Goal: Transaction & Acquisition: Purchase product/service

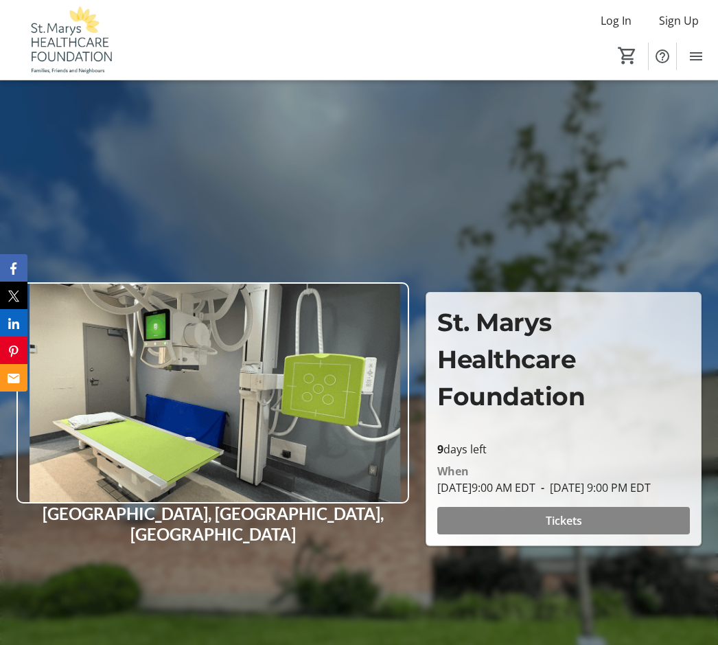
click at [580, 529] on span "Tickets" at bounding box center [564, 520] width 36 height 16
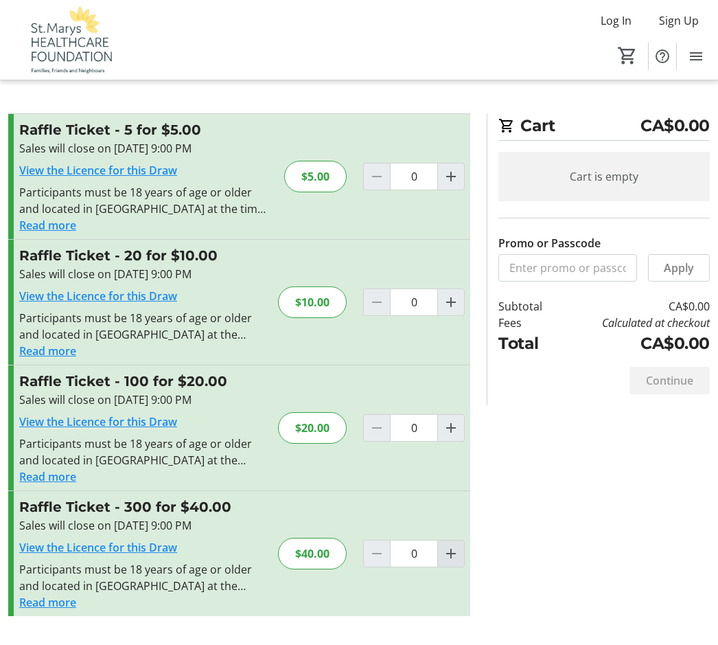
click at [462, 547] on span "Increment by one" at bounding box center [451, 554] width 26 height 26
type input "1"
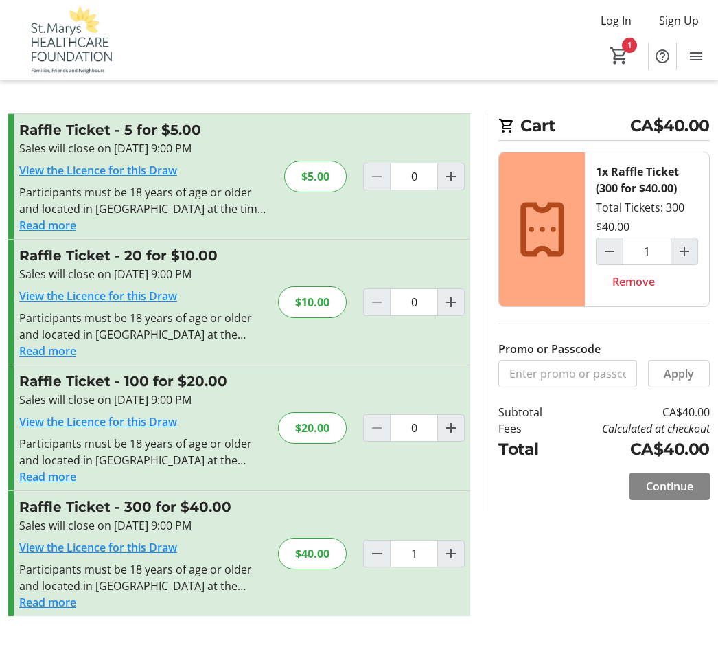
click at [685, 478] on span "Continue" at bounding box center [669, 486] width 47 height 16
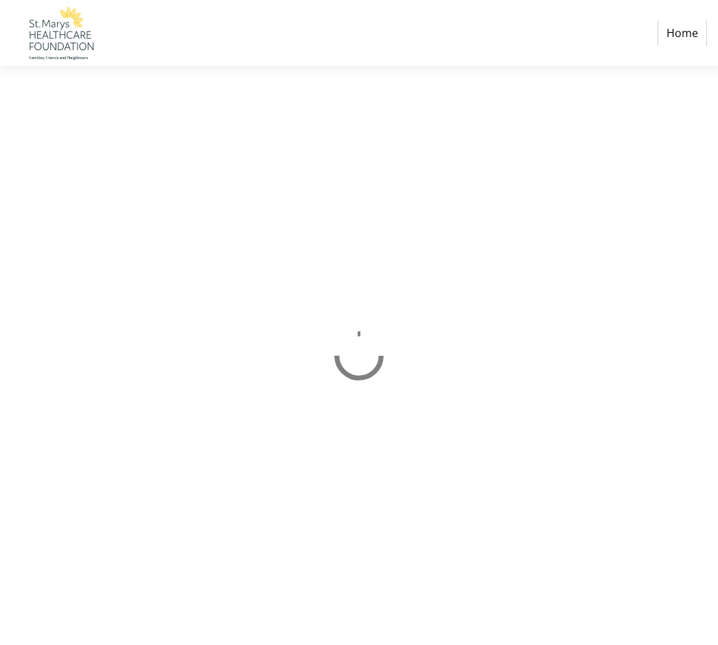
select select "CA"
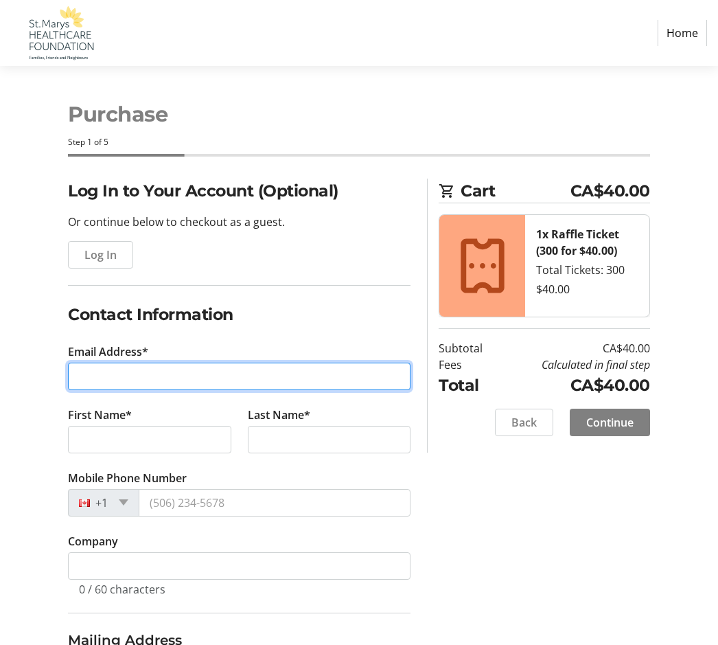
click at [100, 373] on input "Email Address*" at bounding box center [239, 376] width 343 height 27
type input "2"
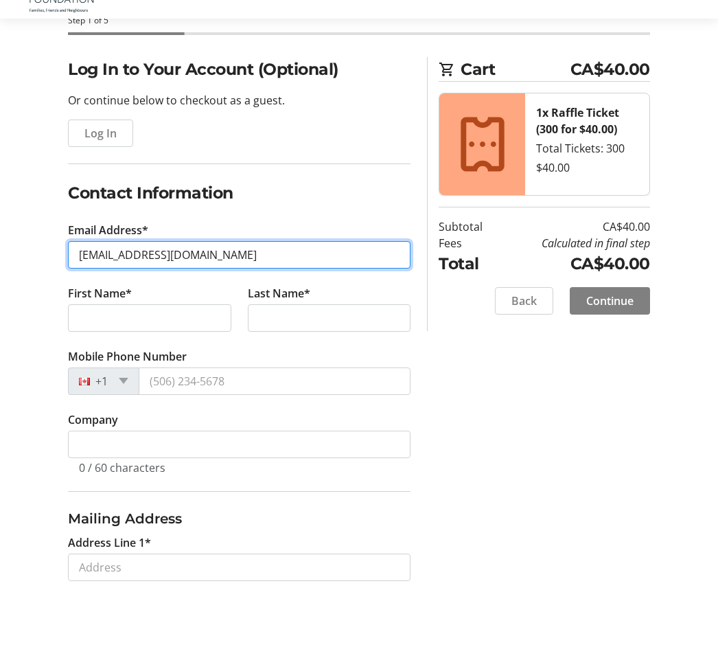
scroll to position [82, 0]
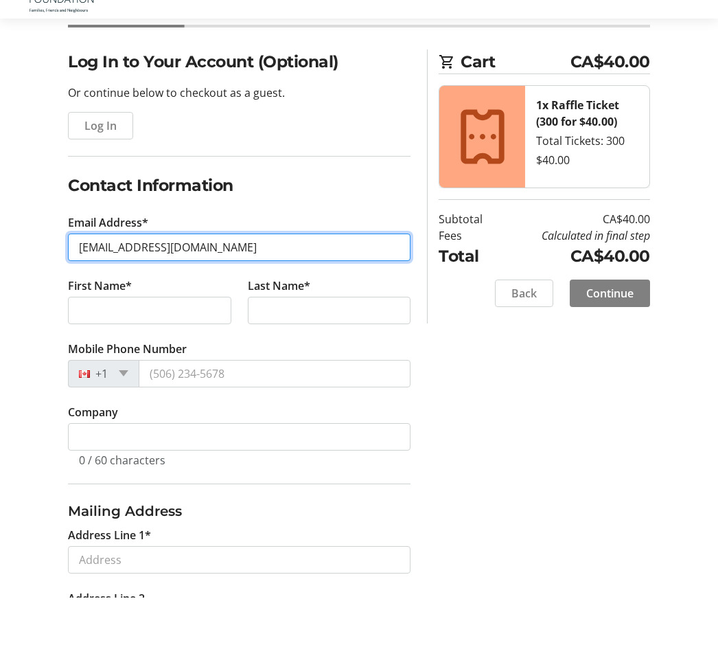
type input "[EMAIL_ADDRESS][DOMAIN_NAME]"
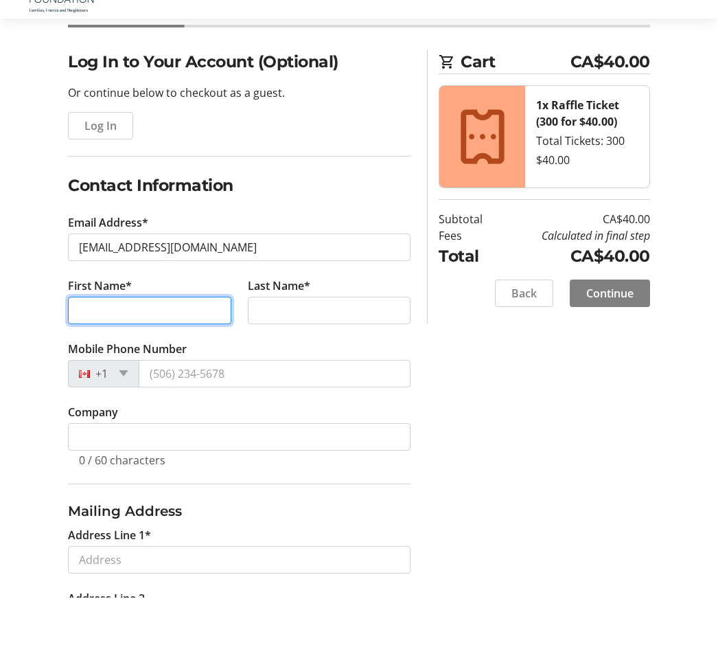
click at [93, 344] on input "First Name*" at bounding box center [149, 357] width 163 height 27
type input "e"
type input "[PERSON_NAME]"
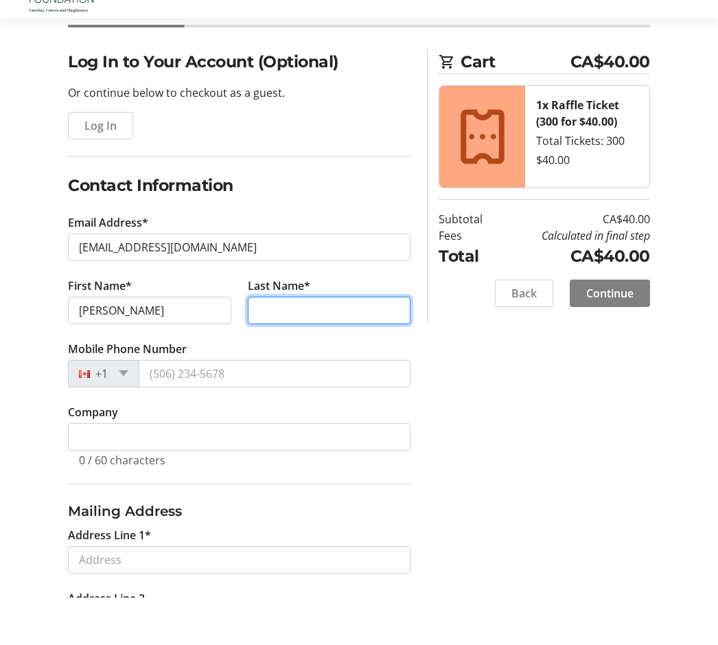
click at [286, 344] on input "Last Name*" at bounding box center [329, 357] width 163 height 27
type input "Eedy"
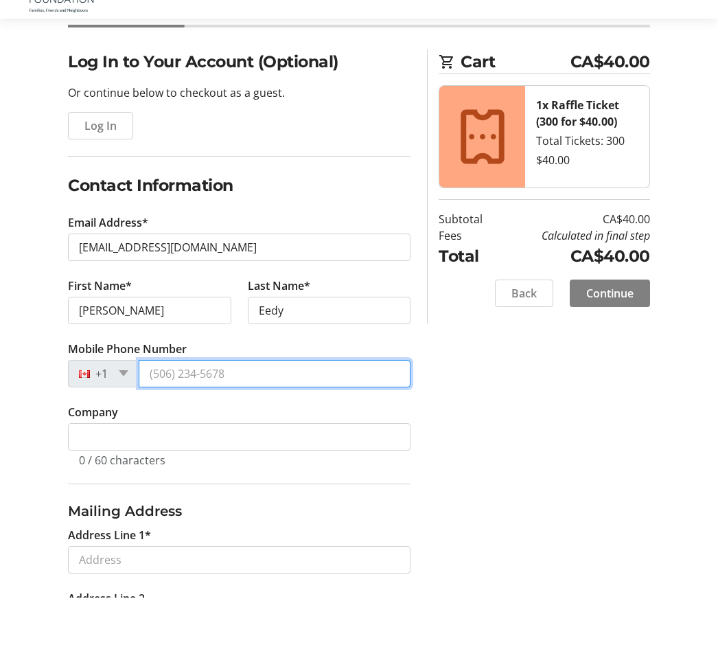
click at [181, 407] on input "Mobile Phone Number" at bounding box center [275, 420] width 272 height 27
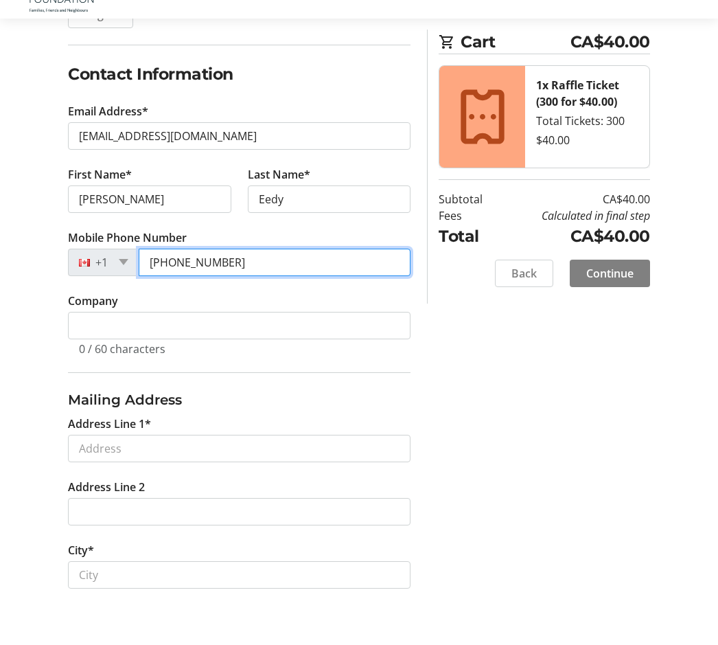
scroll to position [195, 0]
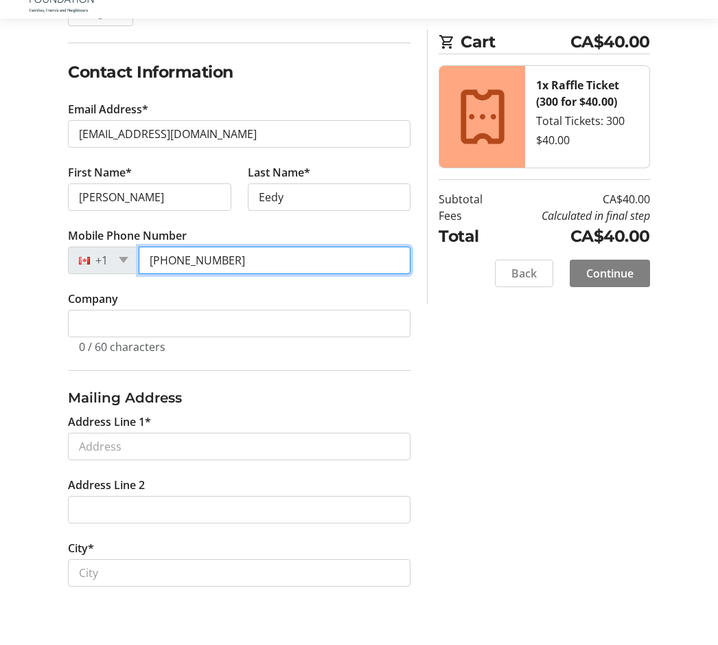
type input "[PHONE_NUMBER]"
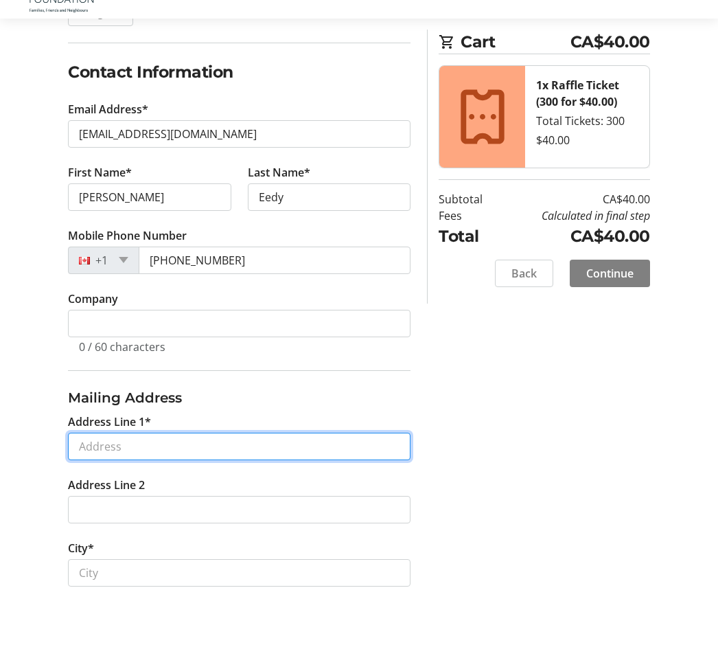
click at [113, 480] on input "Address Line 1*" at bounding box center [239, 493] width 343 height 27
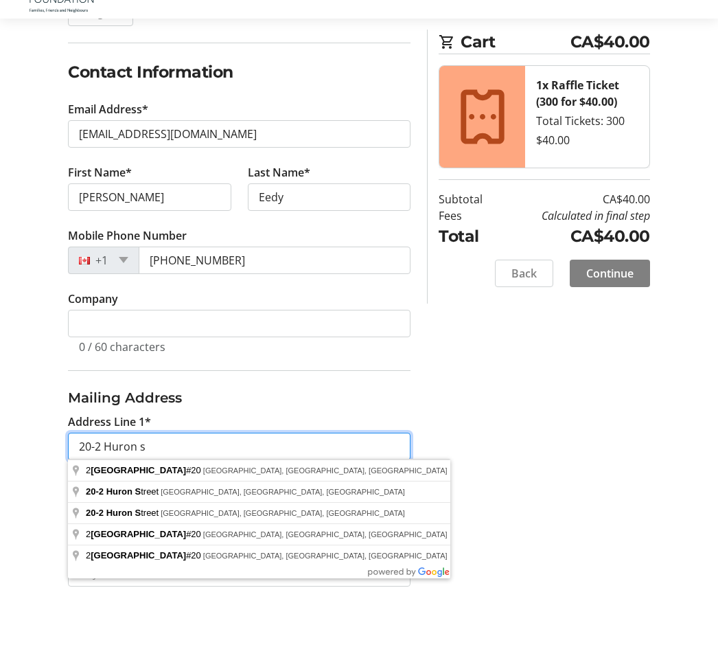
type input "20-2 Huron"
select select
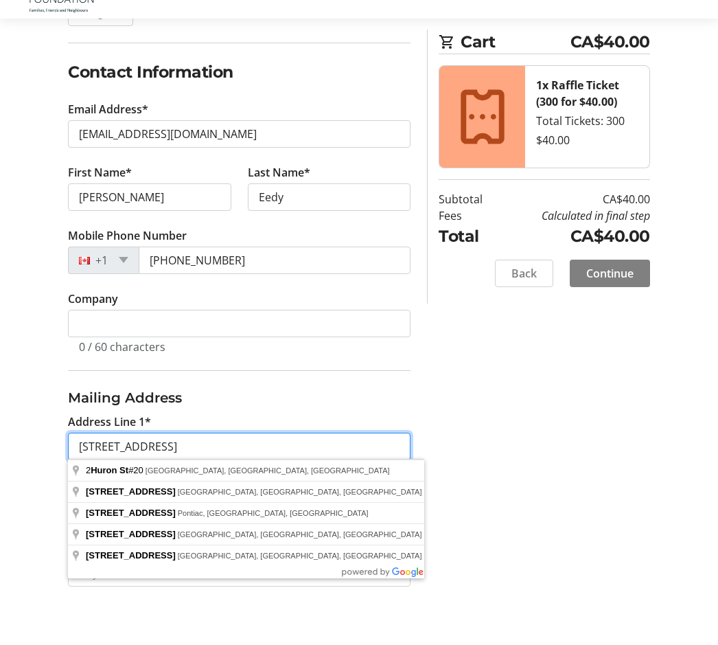
type input "[STREET_ADDRESS]"
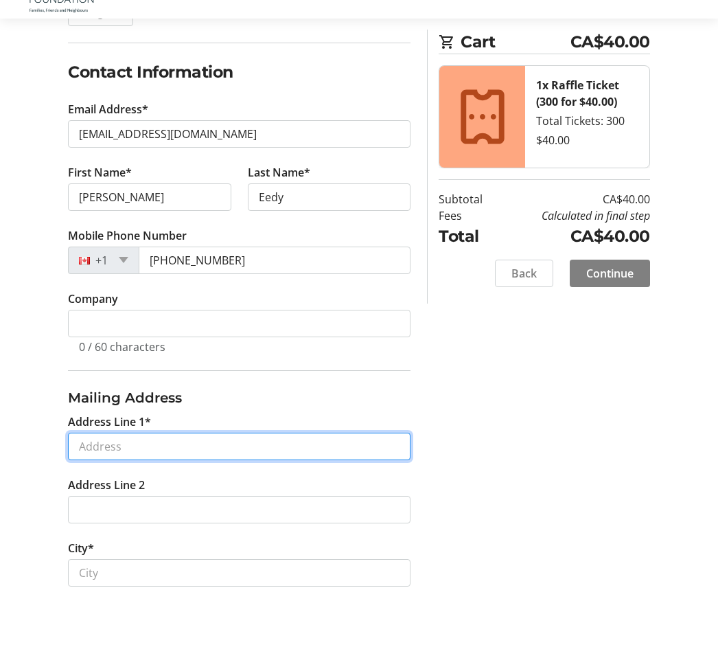
scroll to position [220, 0]
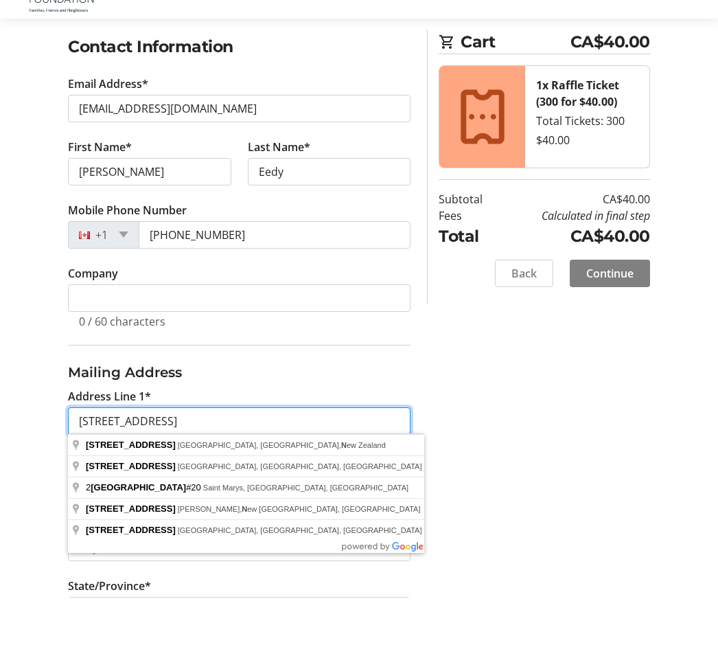
type input "[STREET_ADDRESS],"
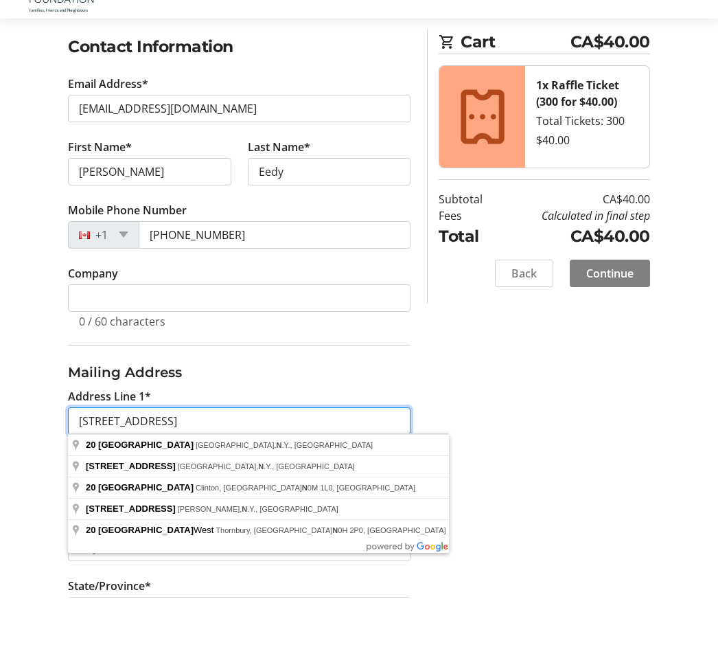
type input "[STREET_ADDRESS]"
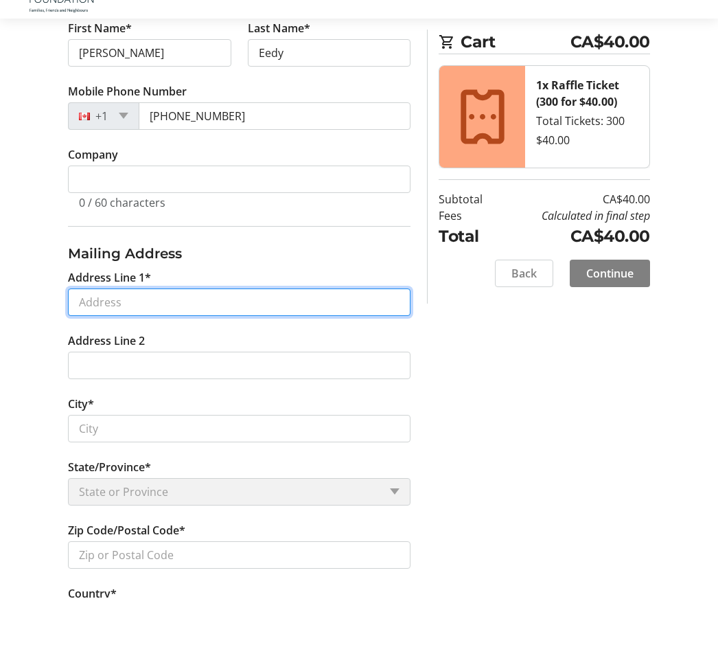
scroll to position [341, 0]
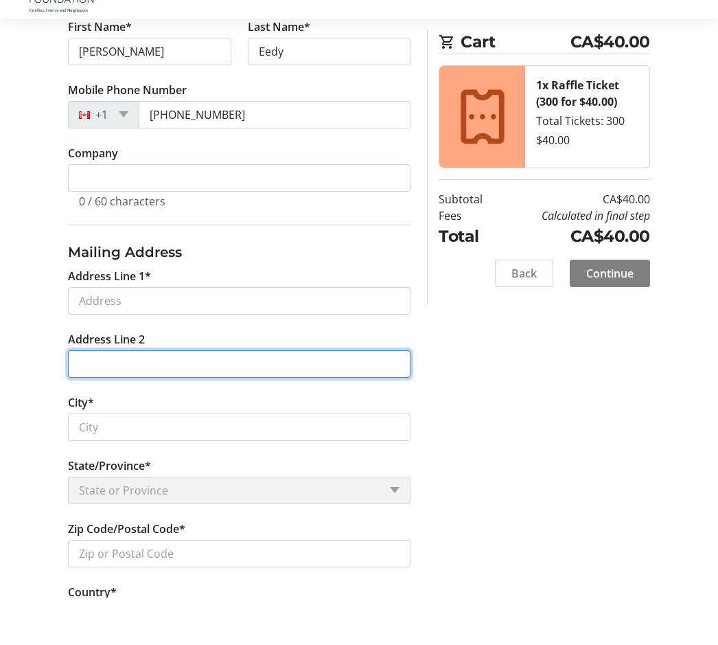
click at [101, 378] on tr-form-field "Address Line 2" at bounding box center [239, 409] width 359 height 63
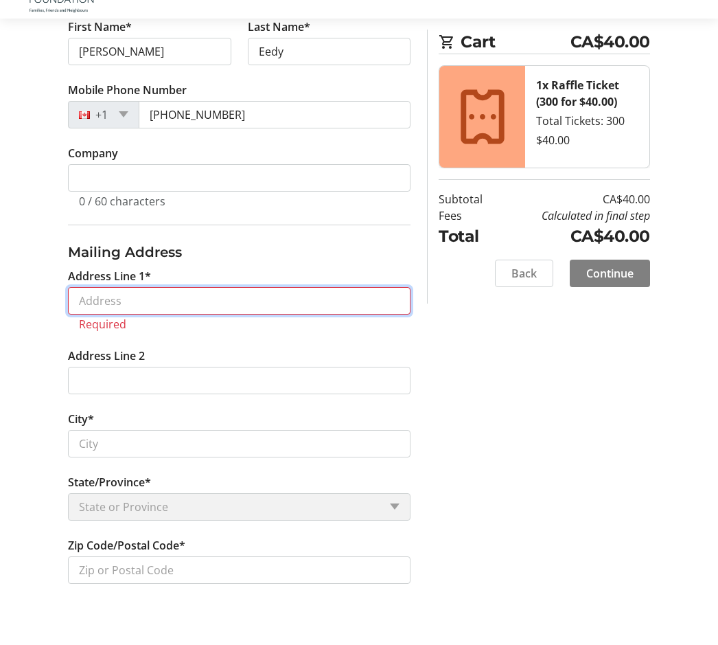
click at [104, 335] on input "Address Line 1*" at bounding box center [239, 348] width 343 height 27
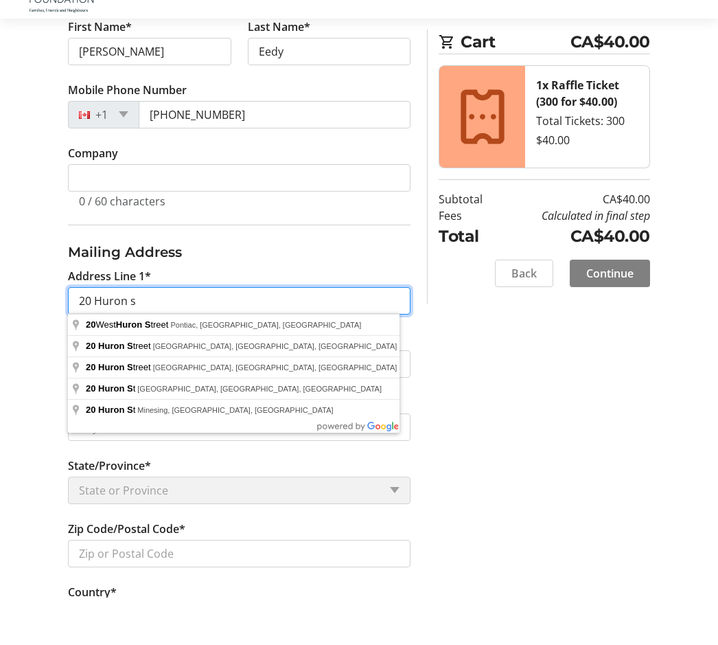
scroll to position [365, 0]
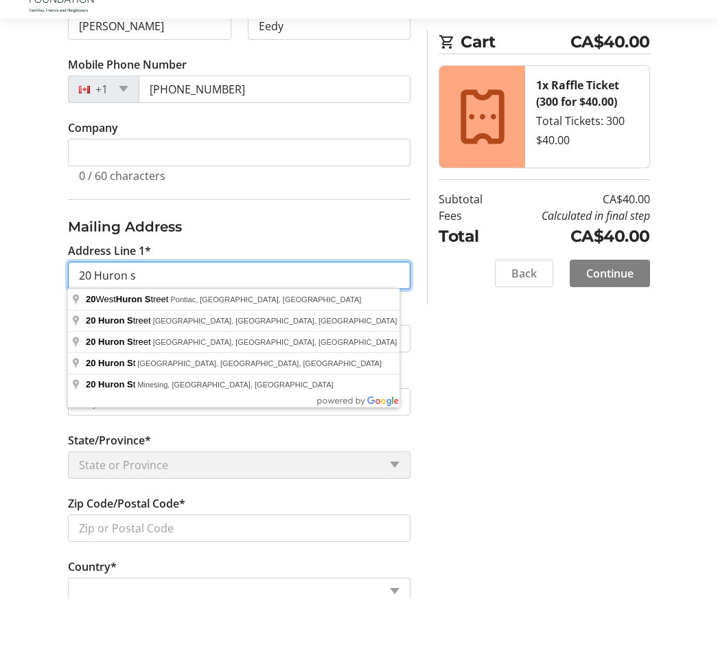
type input "20 Huron"
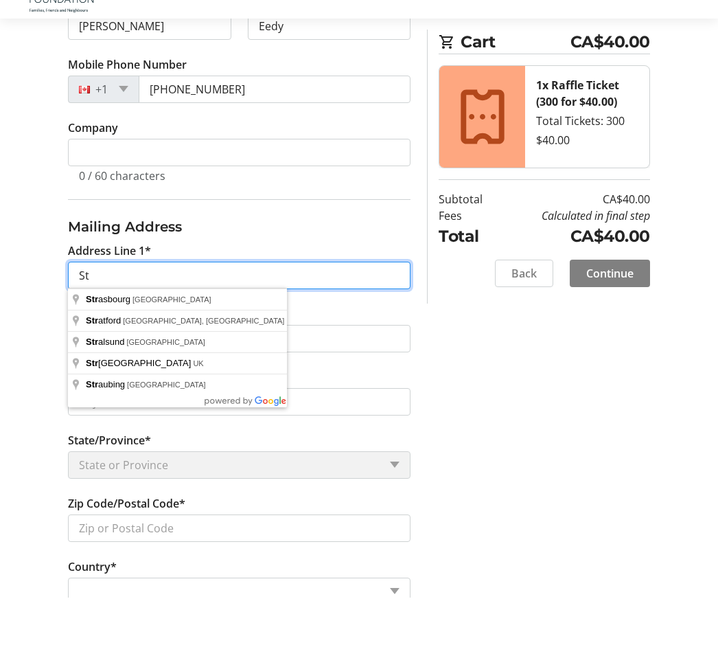
type input "S"
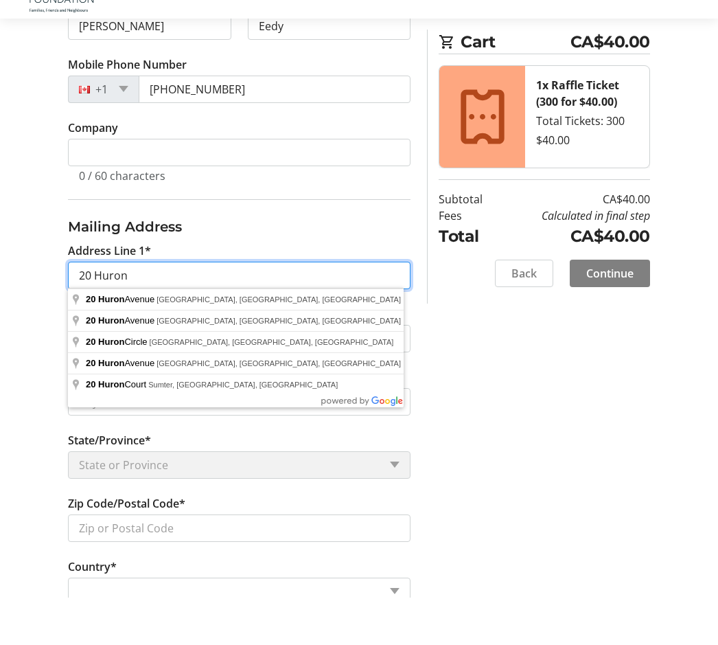
type input "20 Huron"
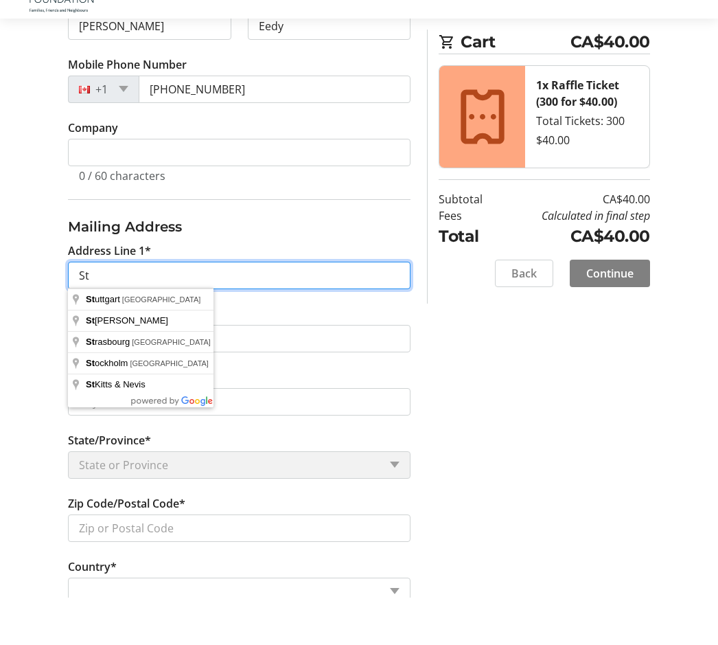
type input "S"
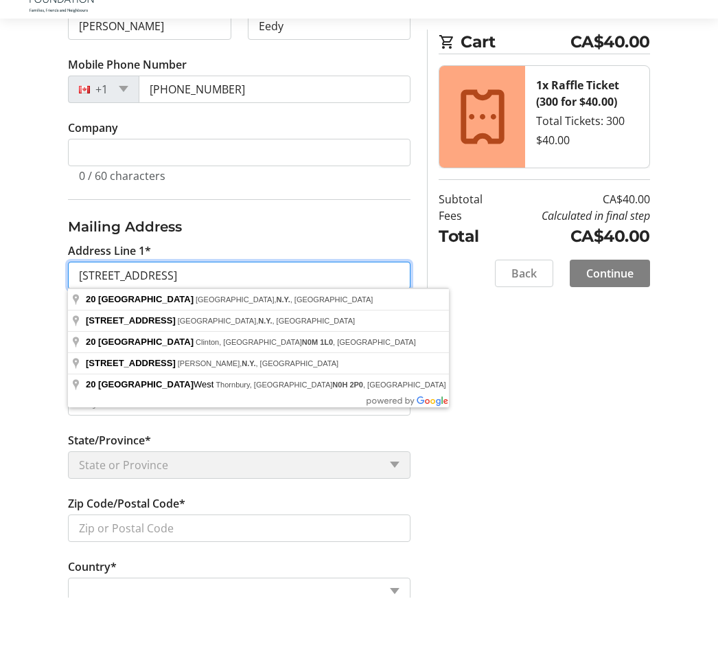
type input "[STREET_ADDRESS]"
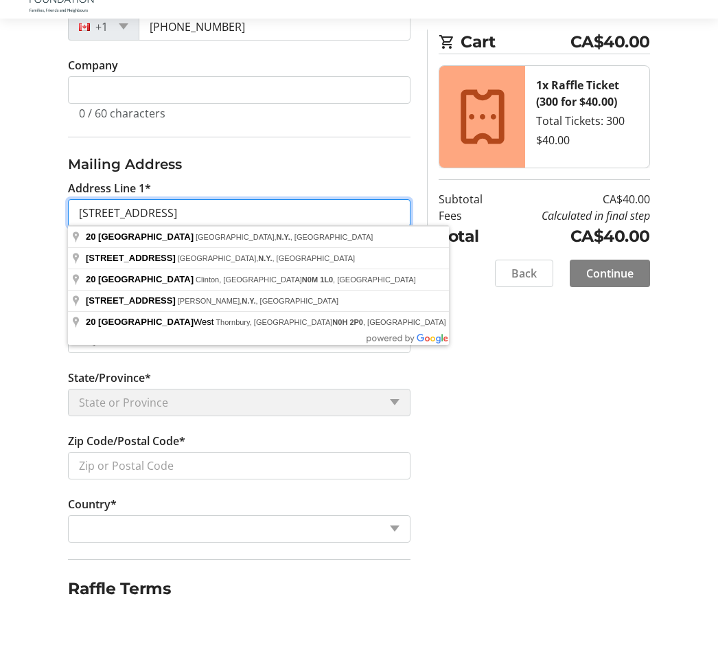
scroll to position [435, 0]
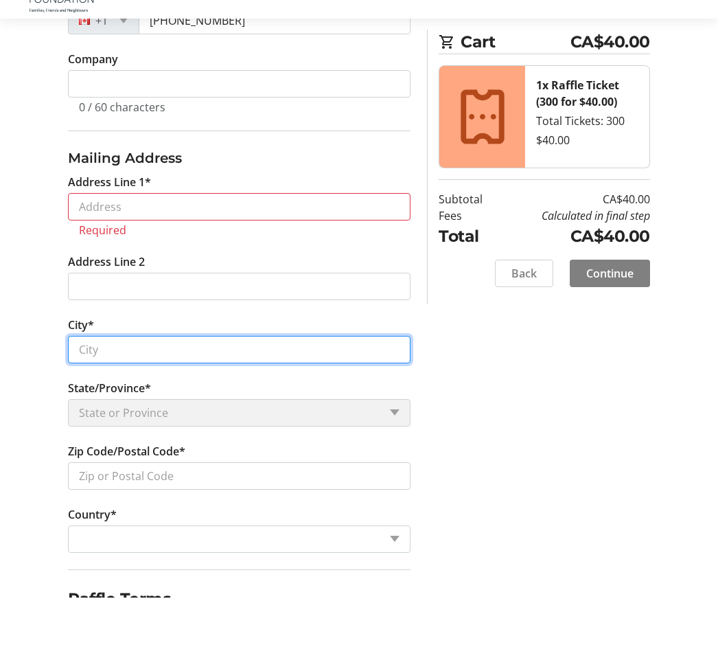
click at [95, 383] on input "City*" at bounding box center [239, 396] width 343 height 27
type input "St Marys"
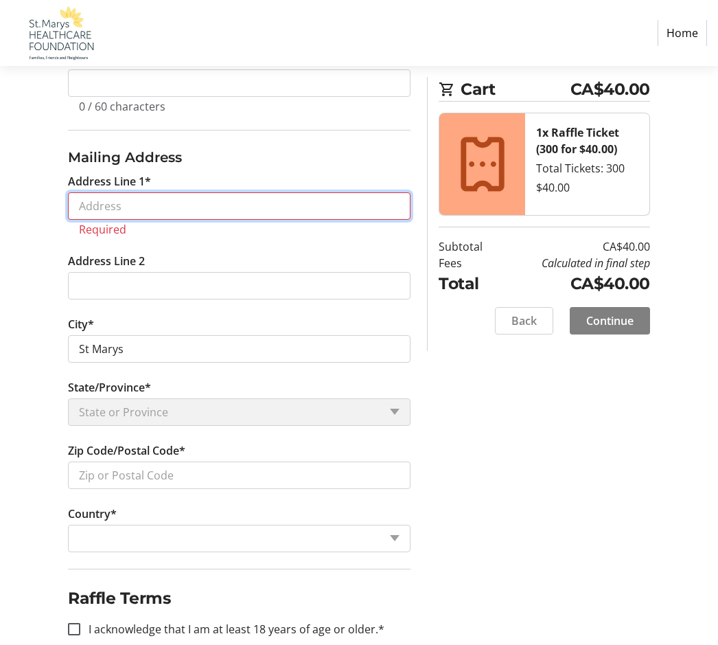
click at [93, 197] on input "Address Line 1*" at bounding box center [239, 205] width 343 height 27
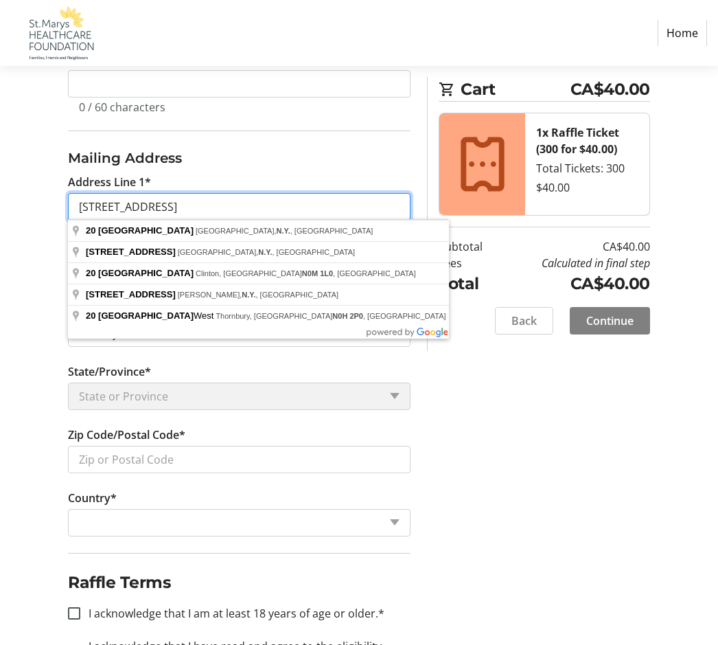
type input "[STREET_ADDRESS]"
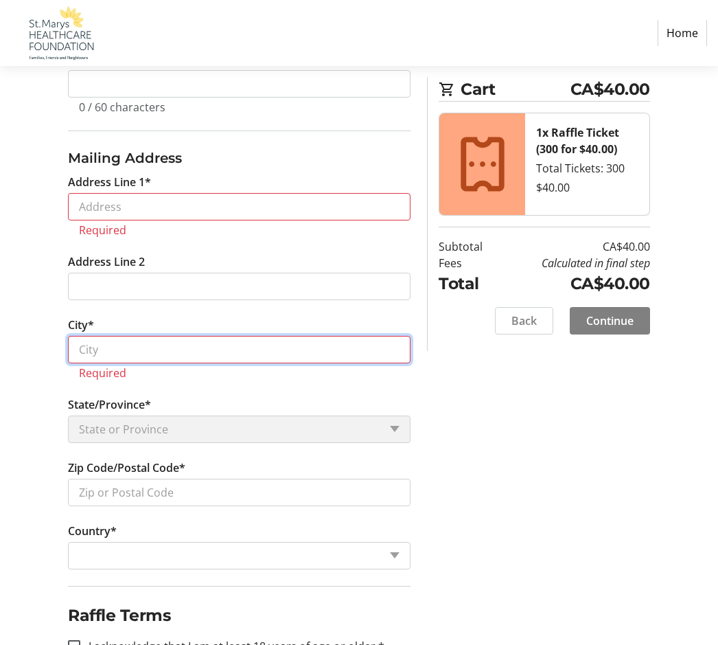
click at [105, 350] on input "City*" at bounding box center [239, 349] width 343 height 27
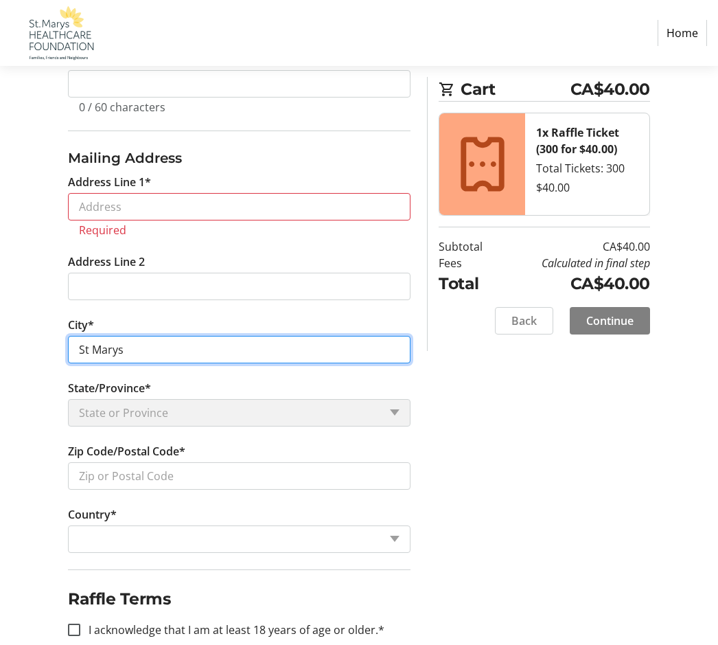
type input "St Marys"
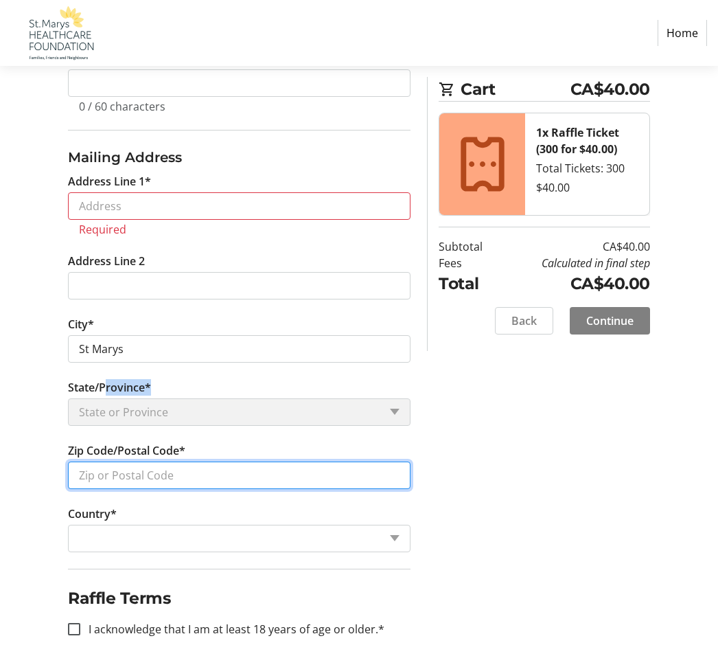
click at [145, 468] on input "Zip Code/Postal Code*" at bounding box center [239, 475] width 343 height 27
type input "N4X 1C5"
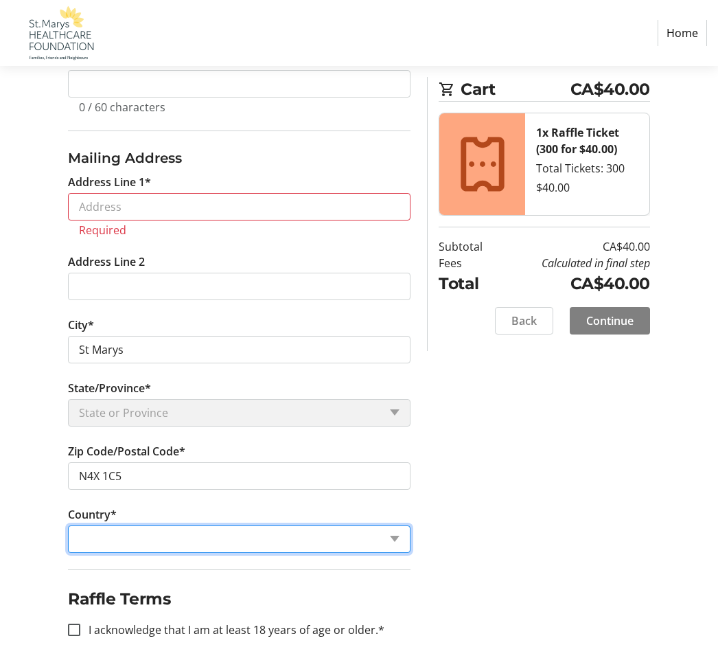
click at [96, 536] on select "Country Country [GEOGRAPHIC_DATA] [GEOGRAPHIC_DATA] [GEOGRAPHIC_DATA] [GEOGRAPH…" at bounding box center [239, 538] width 343 height 27
select select "CA"
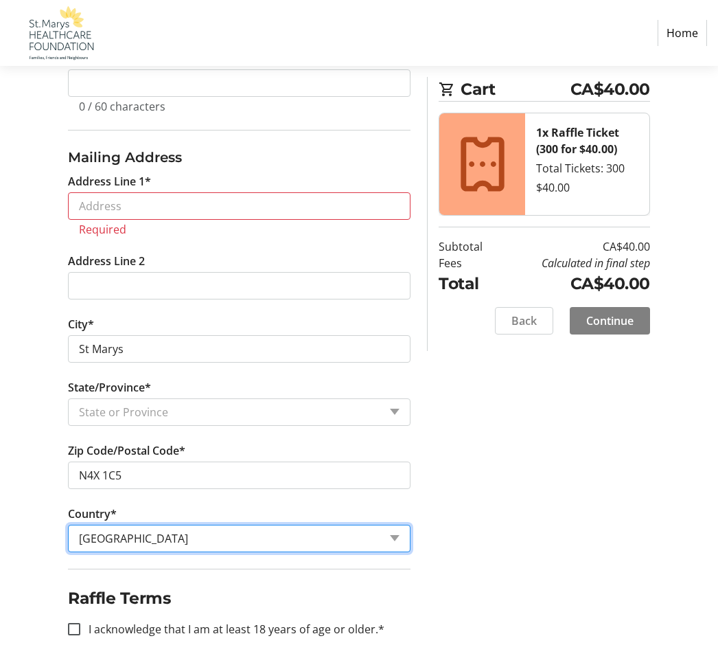
scroll to position [483, 0]
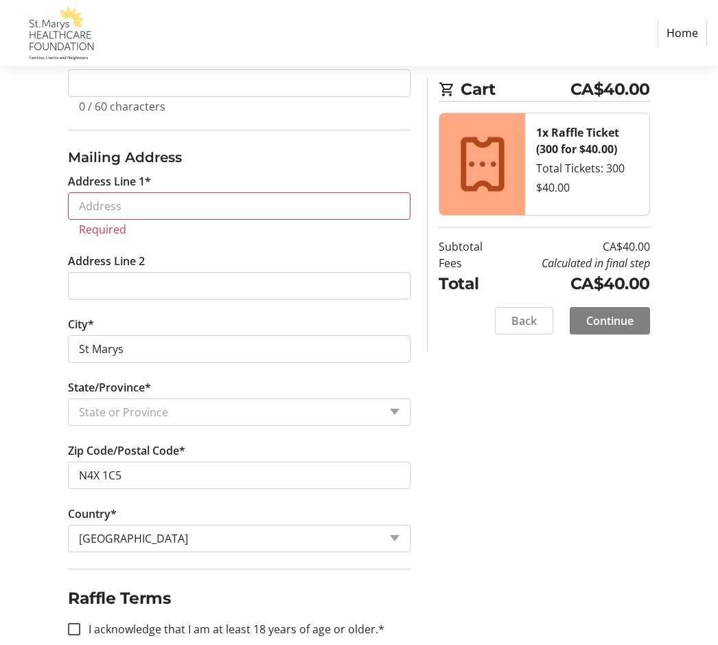
click at [99, 188] on label "Address Line 1*" at bounding box center [109, 181] width 83 height 16
click at [99, 192] on input "Address Line 1*" at bounding box center [239, 205] width 343 height 27
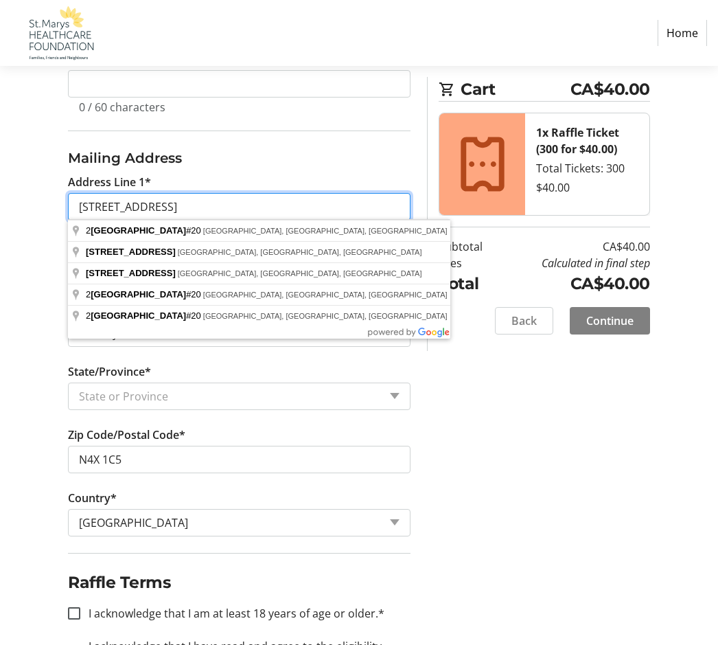
type input "[STREET_ADDRESS]"
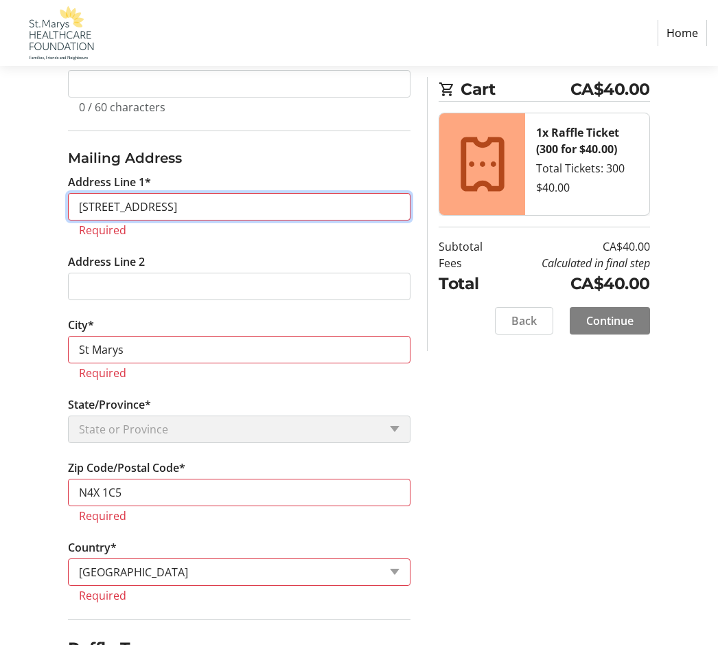
select select
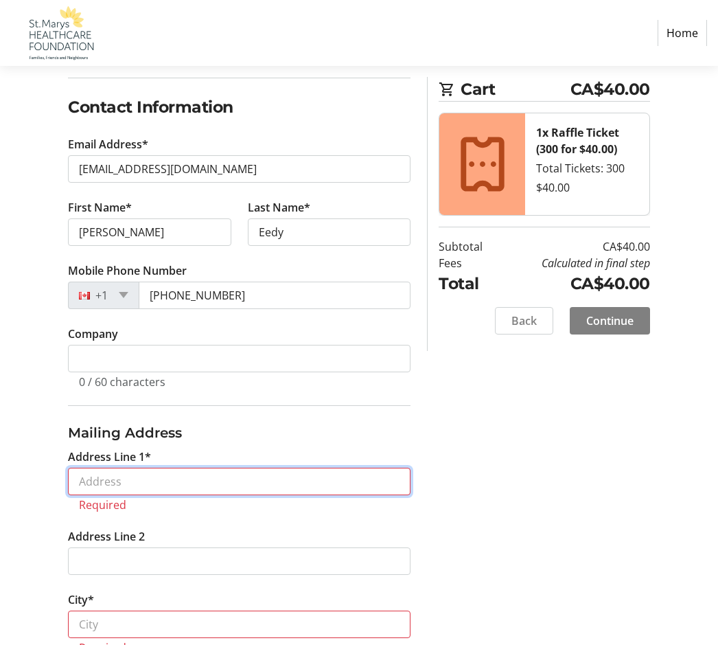
scroll to position [205, 0]
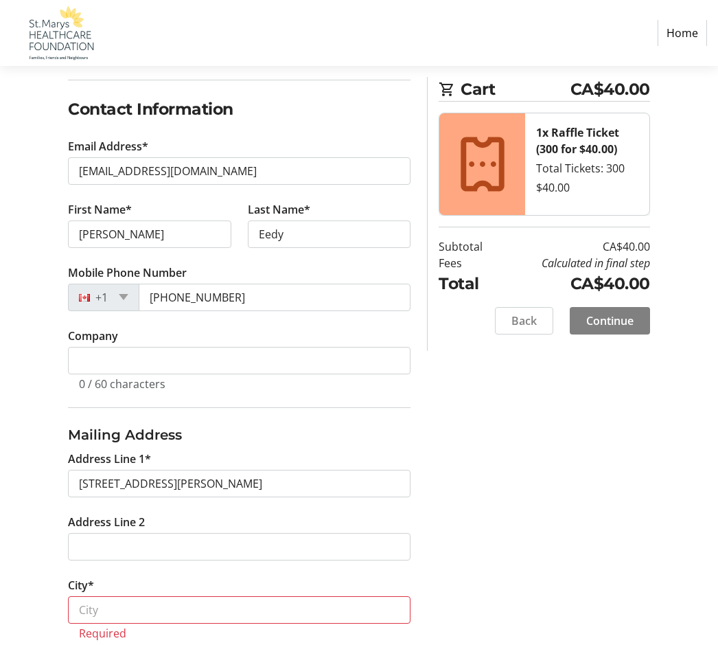
type input "[STREET_ADDRESS]"
type input "[PERSON_NAME]"
select select
type input "L8L 2S2"
select select "CA"
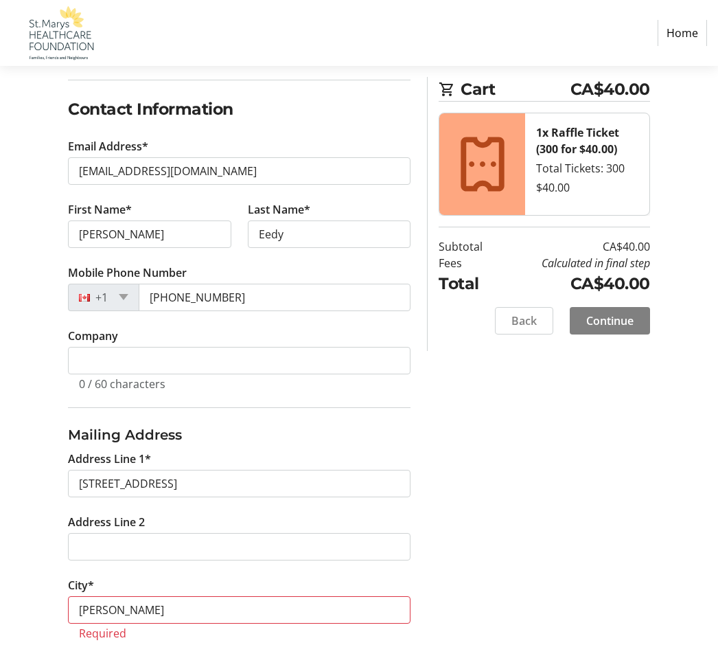
select select "ON"
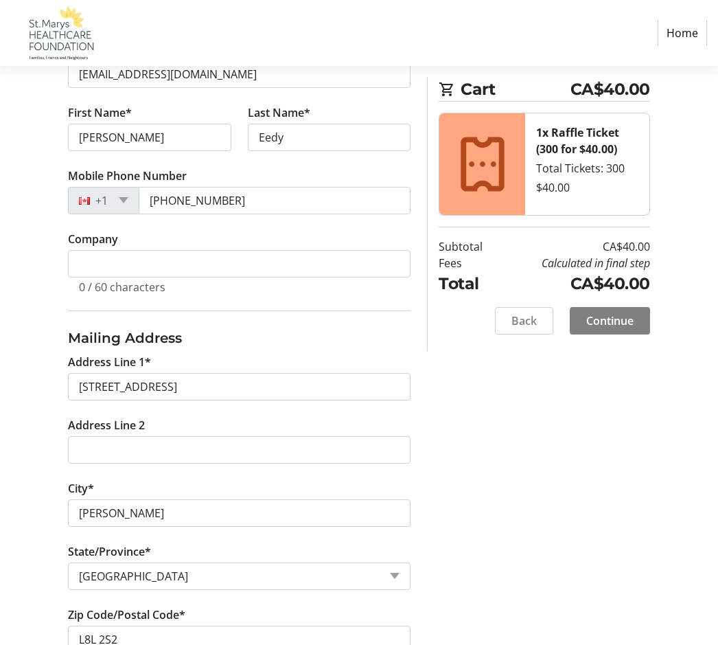
scroll to position [304, 0]
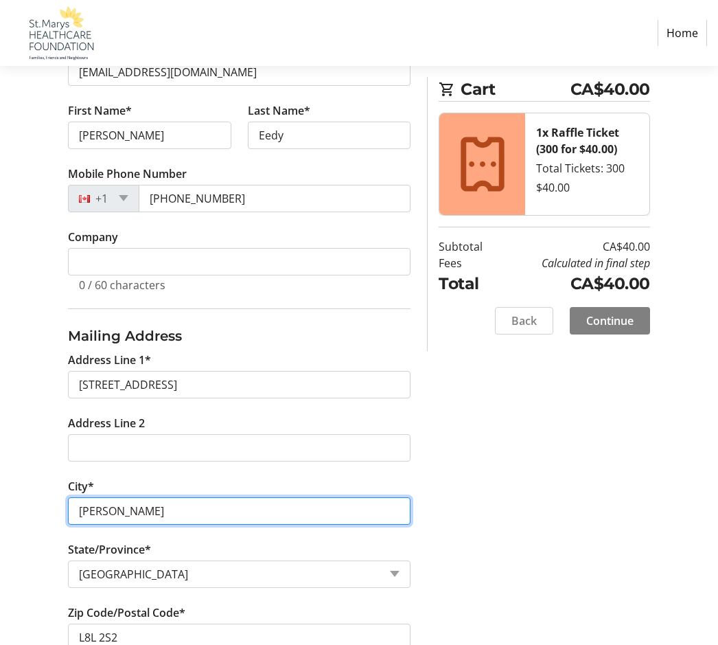
click at [152, 499] on input "[PERSON_NAME]" at bounding box center [239, 511] width 343 height 27
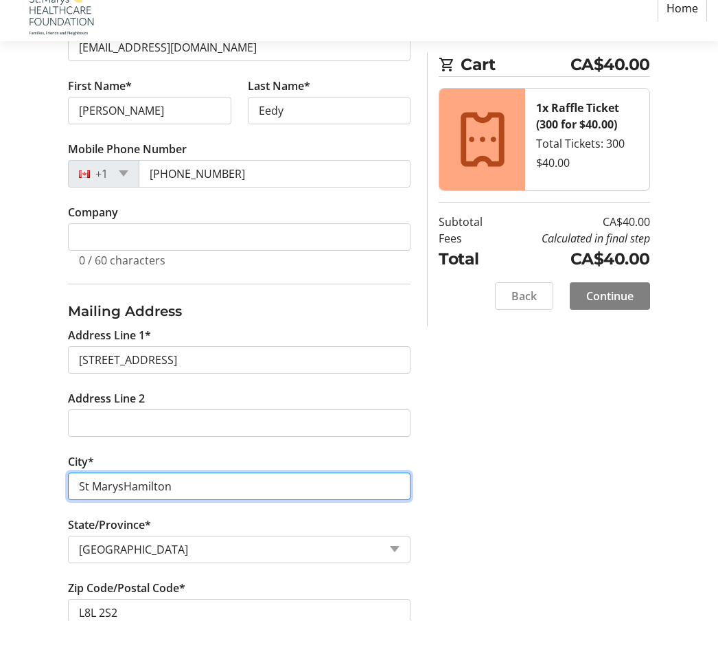
click at [199, 498] on input "St MarysHamilton" at bounding box center [239, 511] width 343 height 27
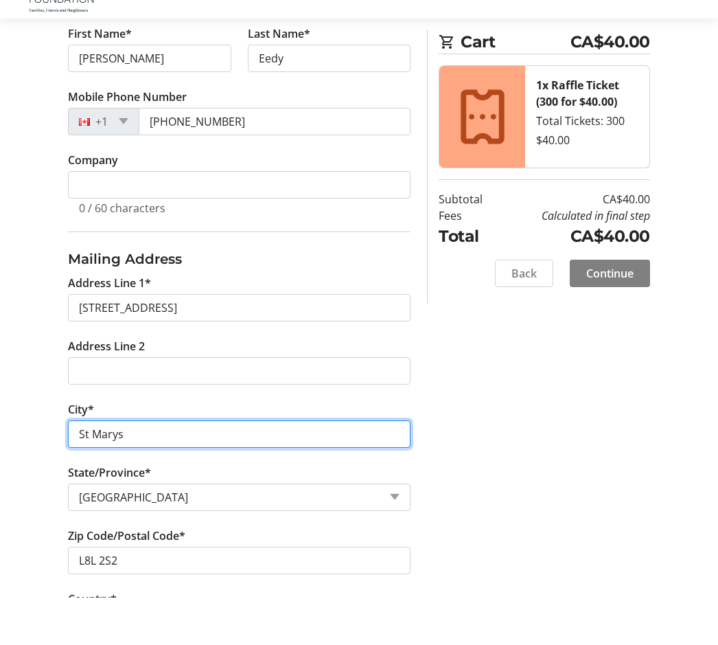
scroll to position [357, 0]
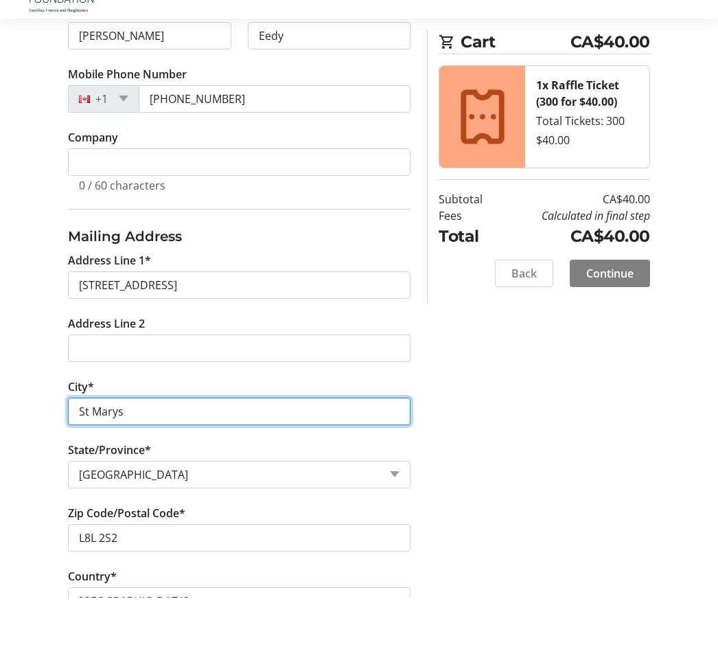
type input "St Marys"
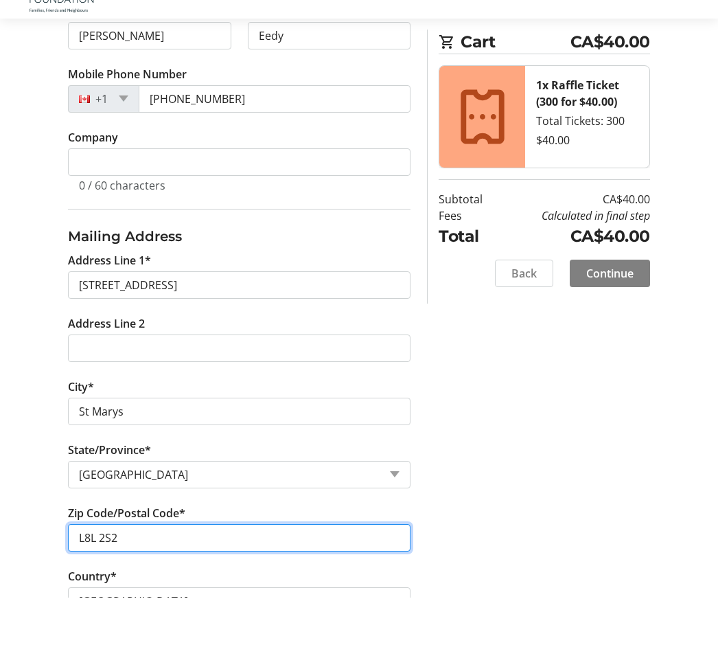
click at [130, 571] on input "L8L 2S2" at bounding box center [239, 584] width 343 height 27
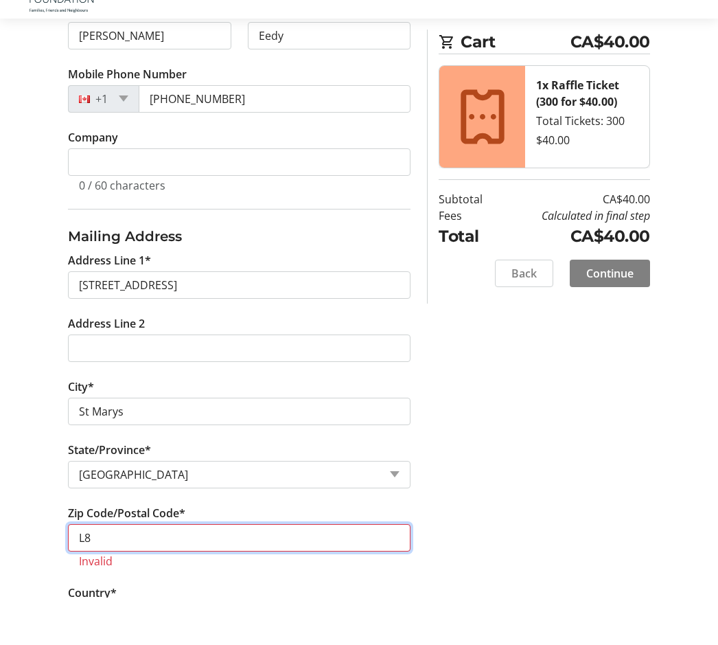
type input "L"
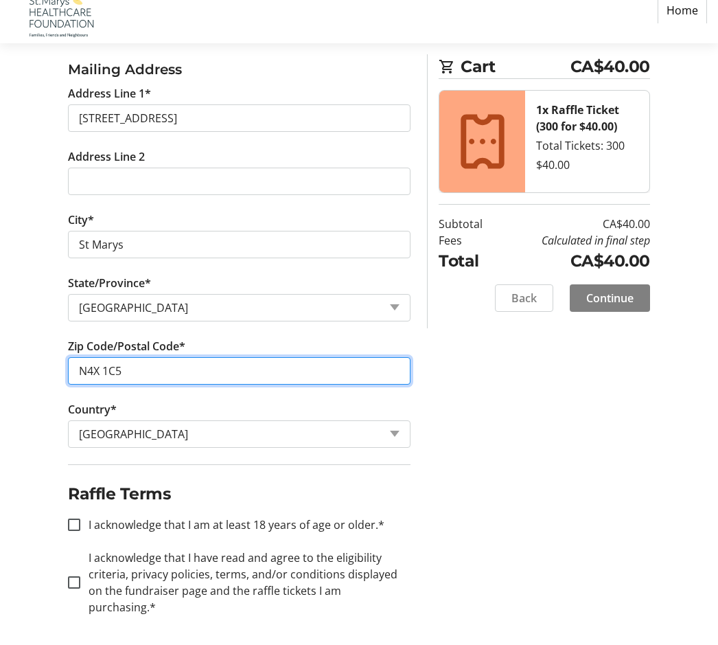
scroll to position [556, 0]
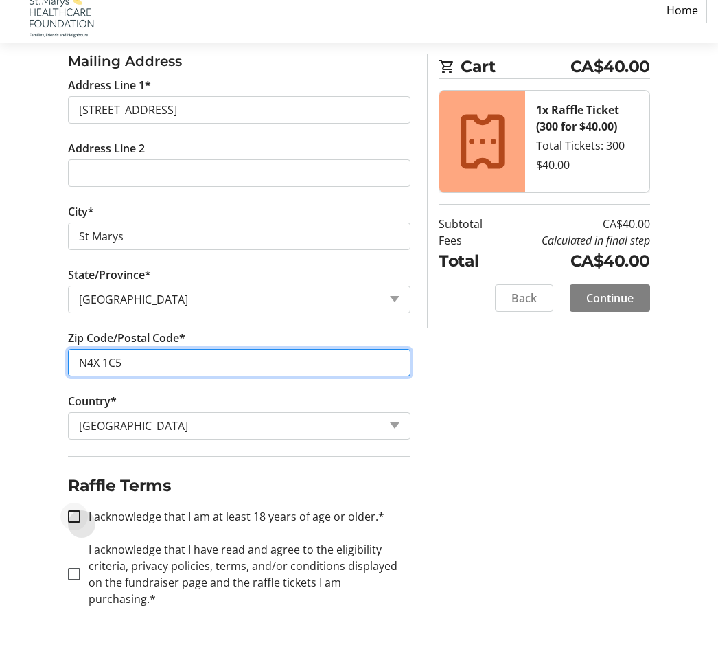
type input "N4X 1C5"
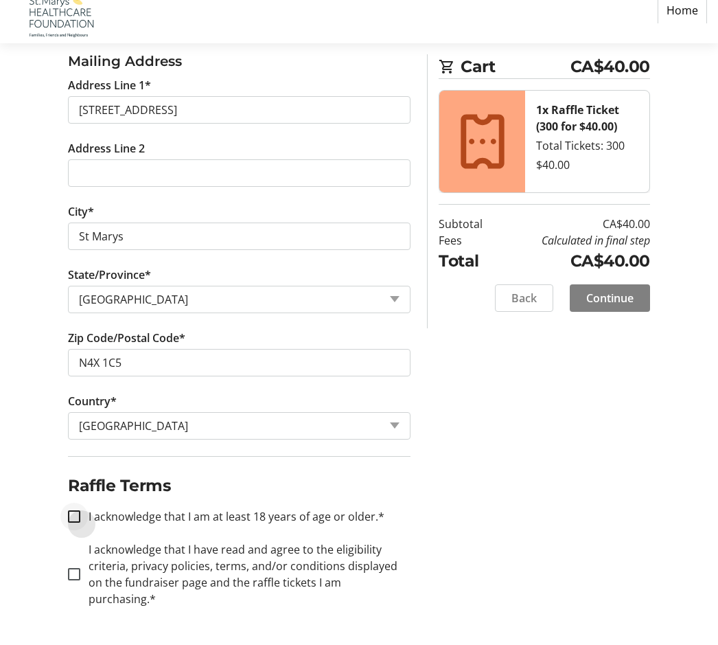
click at [87, 523] on div at bounding box center [74, 539] width 33 height 33
checkbox input "true"
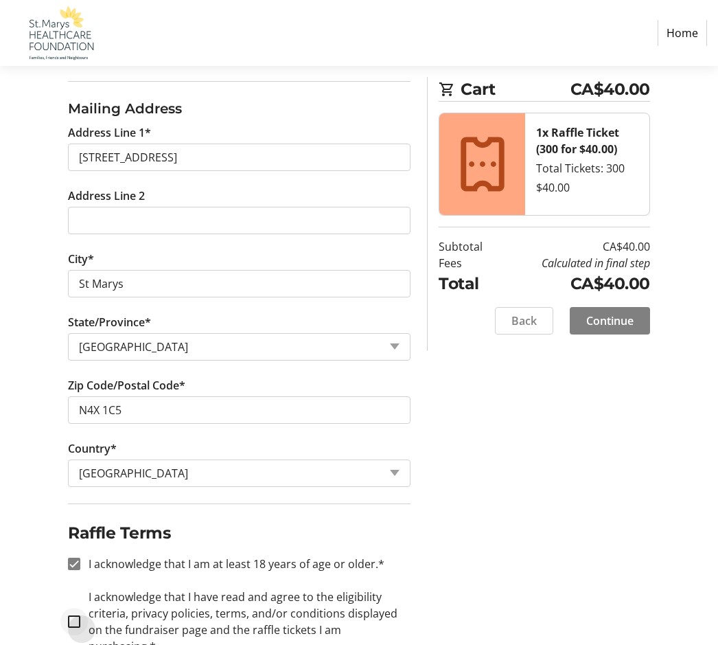
click at [81, 611] on div at bounding box center [74, 621] width 33 height 33
checkbox input "true"
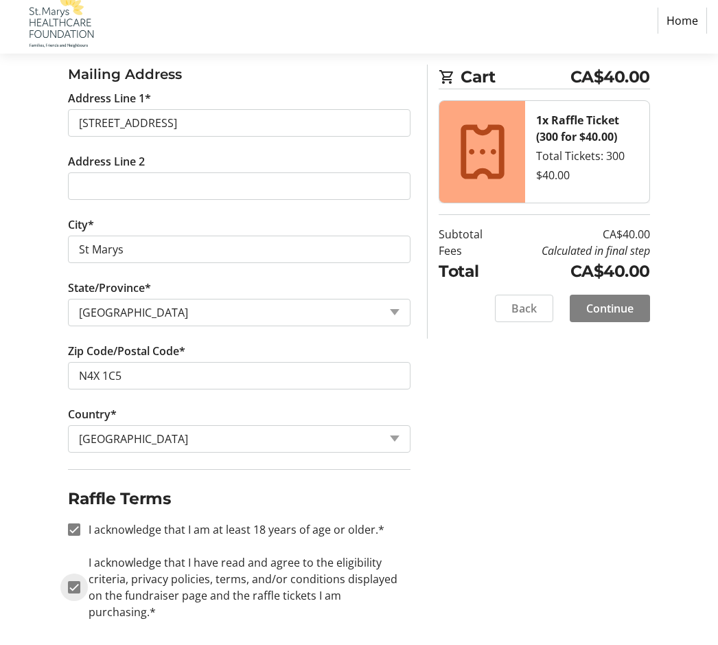
scroll to position [556, 0]
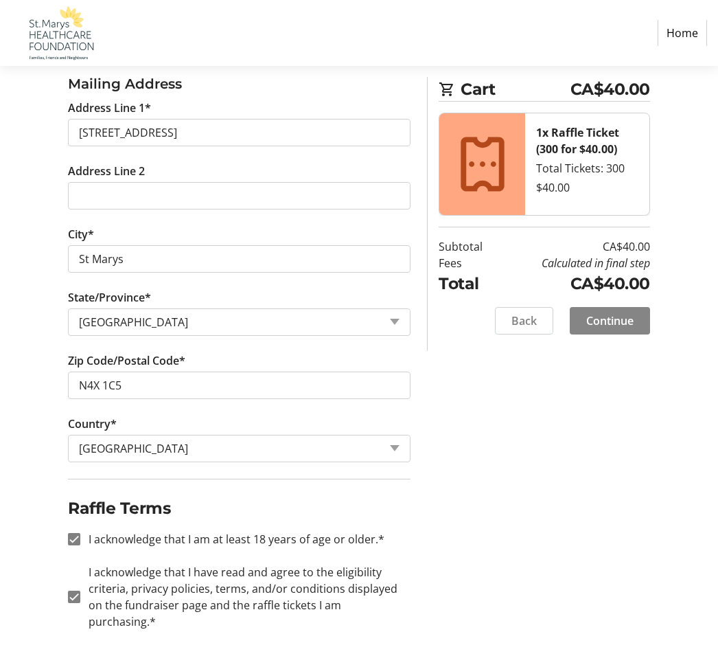
click at [624, 316] on span "Continue" at bounding box center [610, 321] width 47 height 16
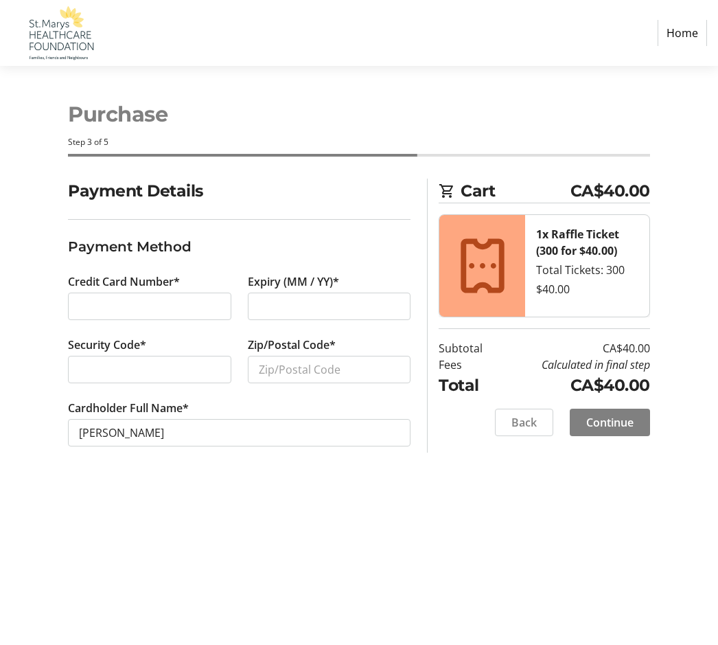
click at [168, 293] on div at bounding box center [149, 306] width 163 height 27
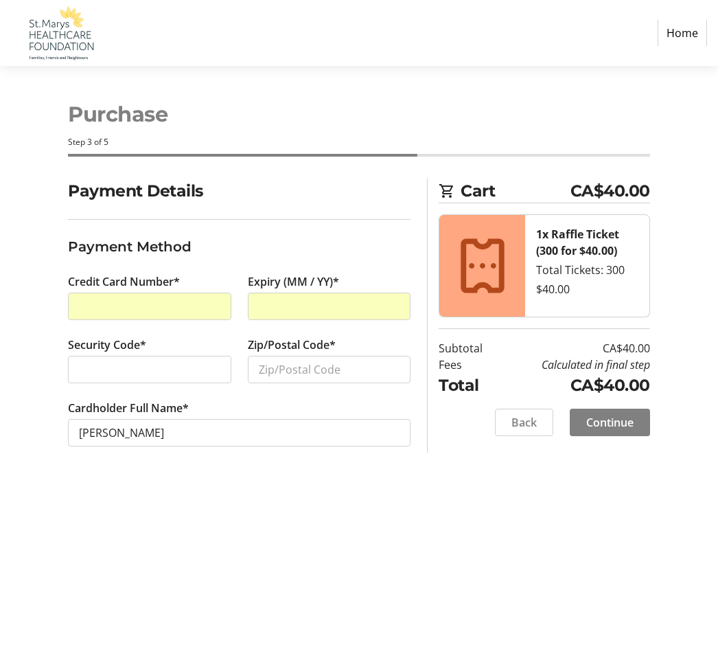
click at [126, 356] on div at bounding box center [149, 369] width 163 height 27
click at [322, 471] on div "Purchase Step 3 of 5 Cart CA$40.00 1x Raffle Ticket (300 for $40.00) Total Tick…" at bounding box center [359, 355] width 718 height 579
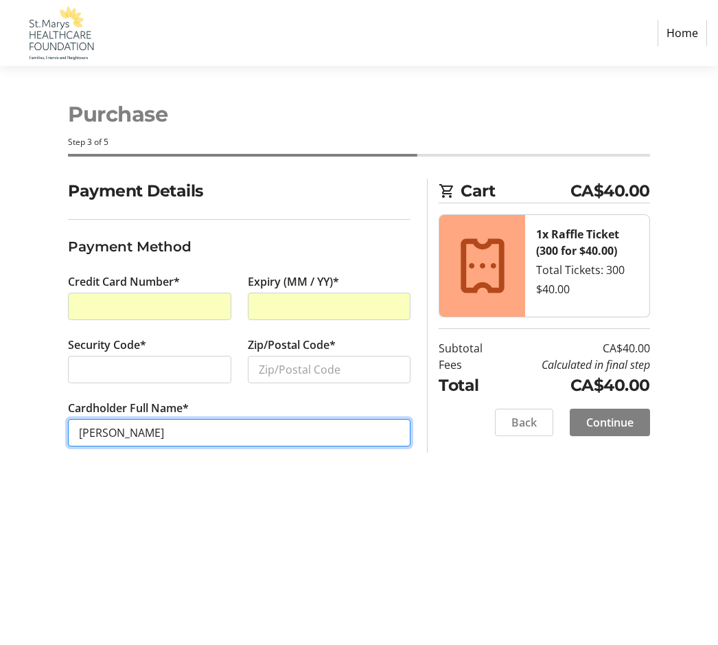
click at [313, 419] on input "[PERSON_NAME]" at bounding box center [239, 432] width 343 height 27
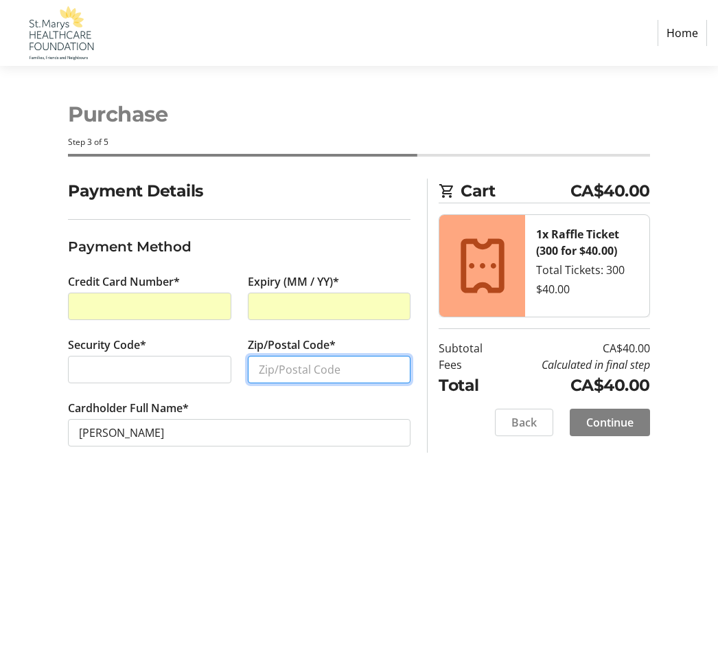
click at [296, 356] on input "Zip/Postal Code*" at bounding box center [329, 369] width 163 height 27
type input "n"
type input "N4X 1C5"
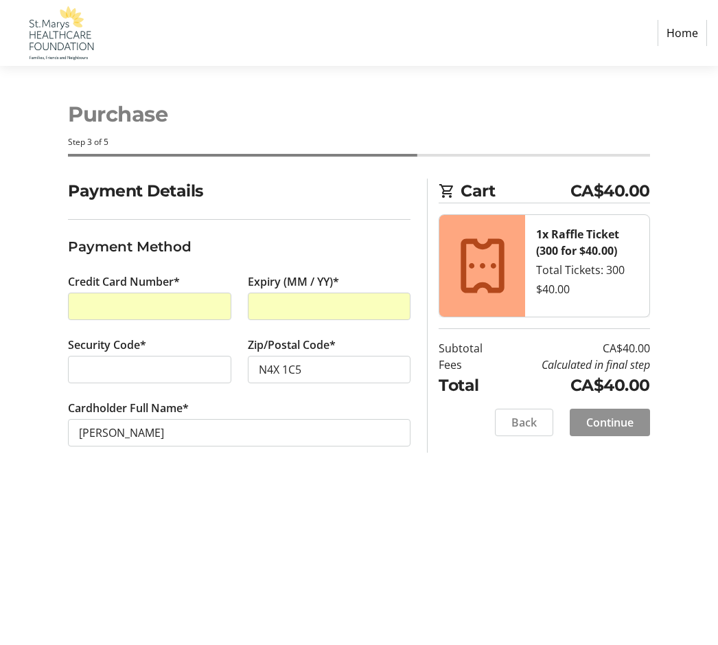
click at [624, 414] on span "Continue" at bounding box center [610, 422] width 47 height 16
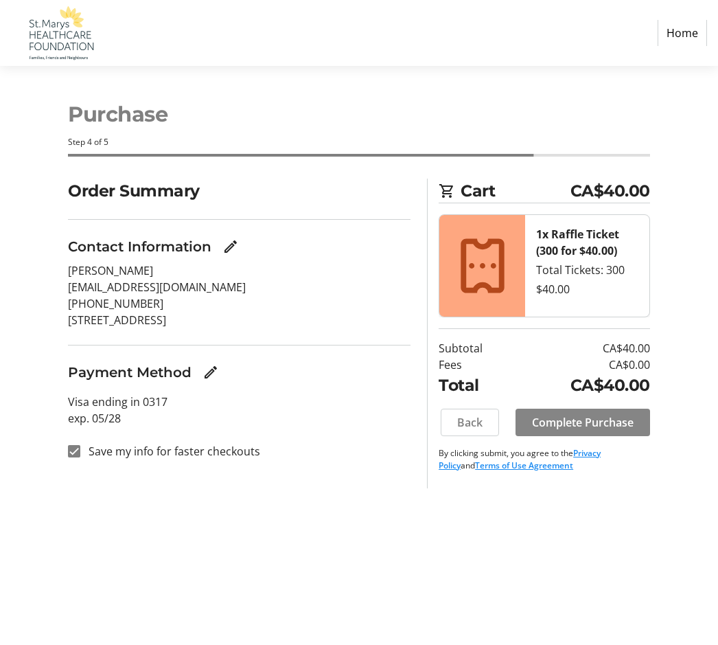
click at [589, 414] on span "Complete Purchase" at bounding box center [583, 422] width 102 height 16
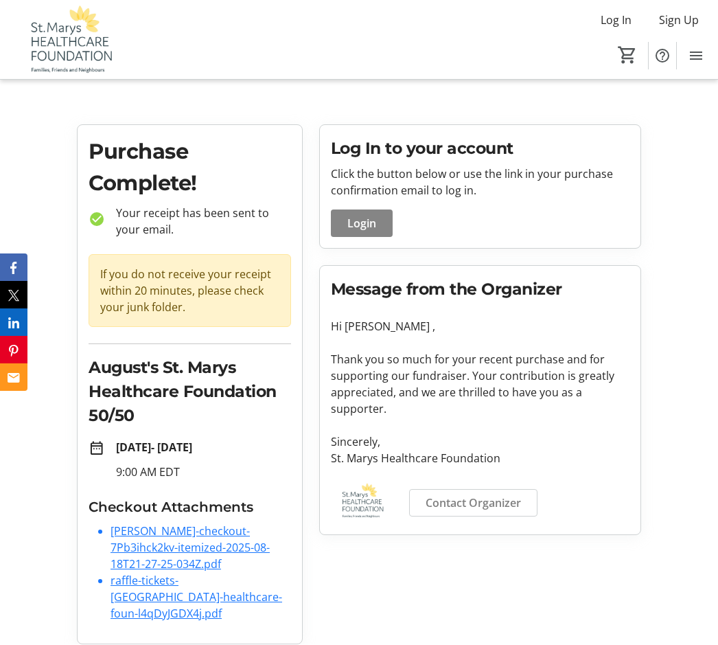
click at [372, 227] on span "Login" at bounding box center [362, 224] width 29 height 16
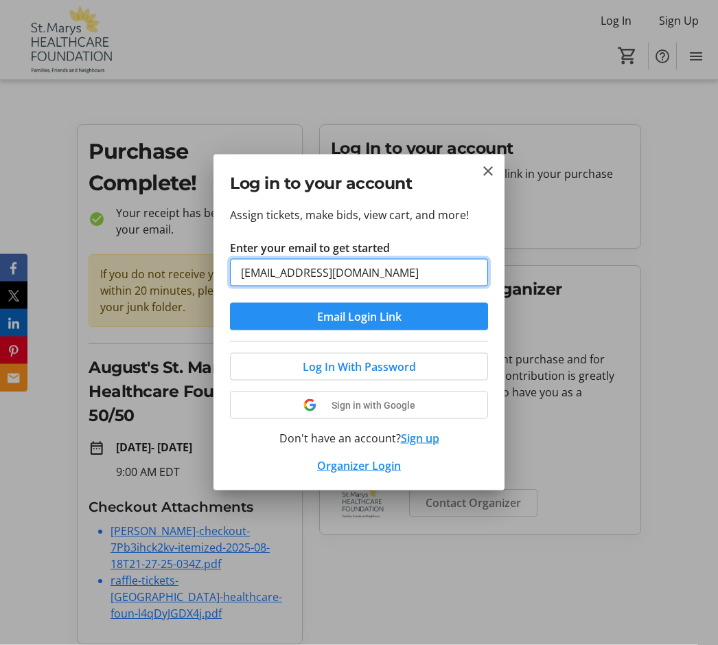
type input "[EMAIL_ADDRESS][DOMAIN_NAME]"
click at [387, 317] on span "Email Login Link" at bounding box center [359, 316] width 84 height 16
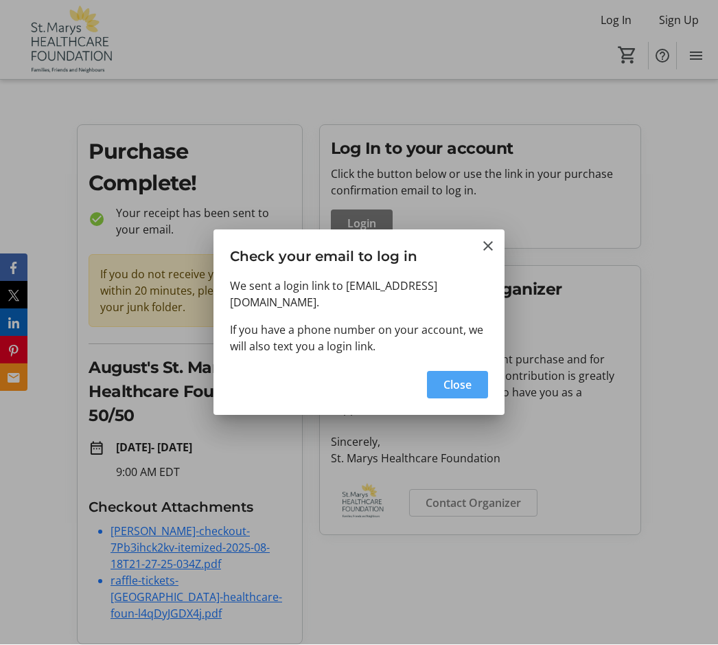
click at [469, 377] on span "Close" at bounding box center [458, 385] width 28 height 16
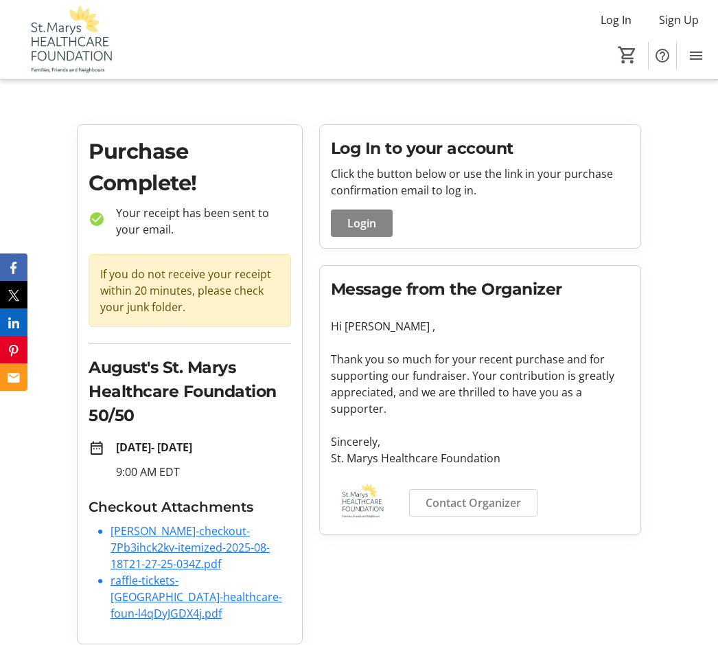
click at [378, 218] on span at bounding box center [362, 223] width 62 height 33
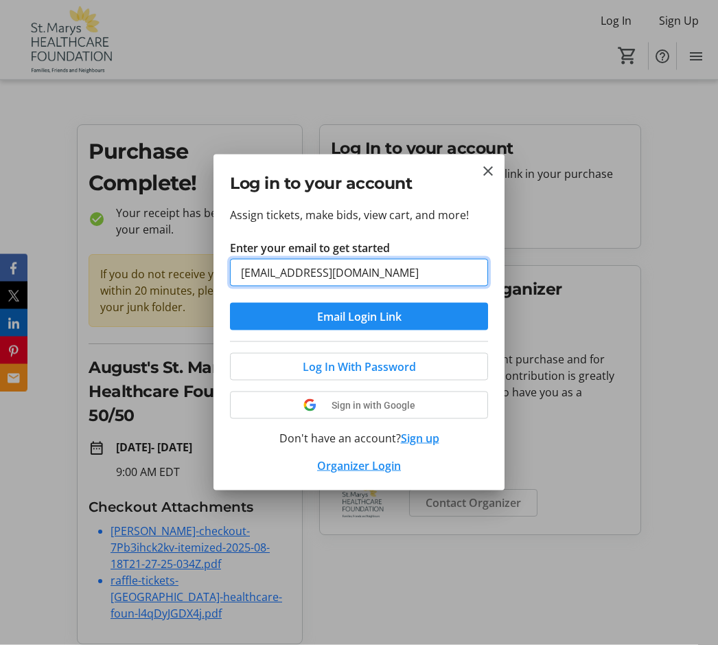
type input "[EMAIL_ADDRESS][DOMAIN_NAME]"
click at [359, 316] on button "Email Login Link" at bounding box center [359, 316] width 258 height 27
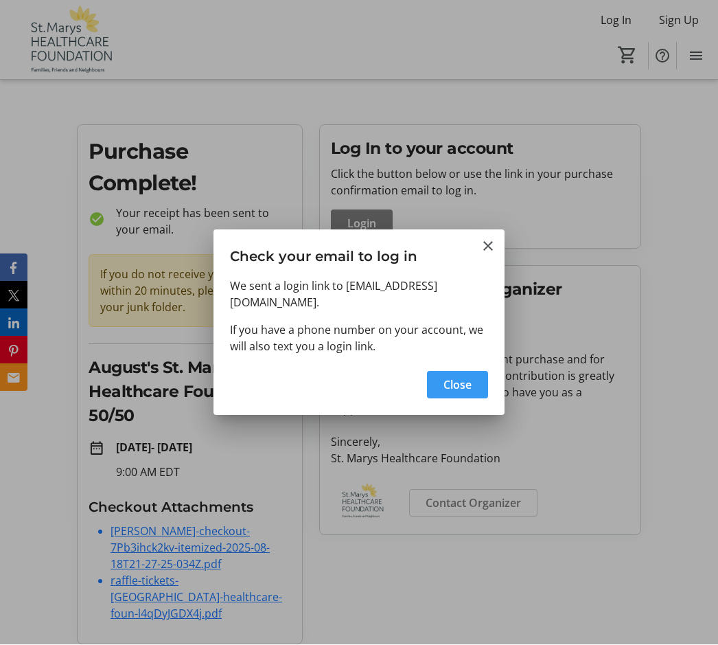
click at [472, 375] on span "button" at bounding box center [457, 385] width 61 height 33
